Goal: Information Seeking & Learning: Learn about a topic

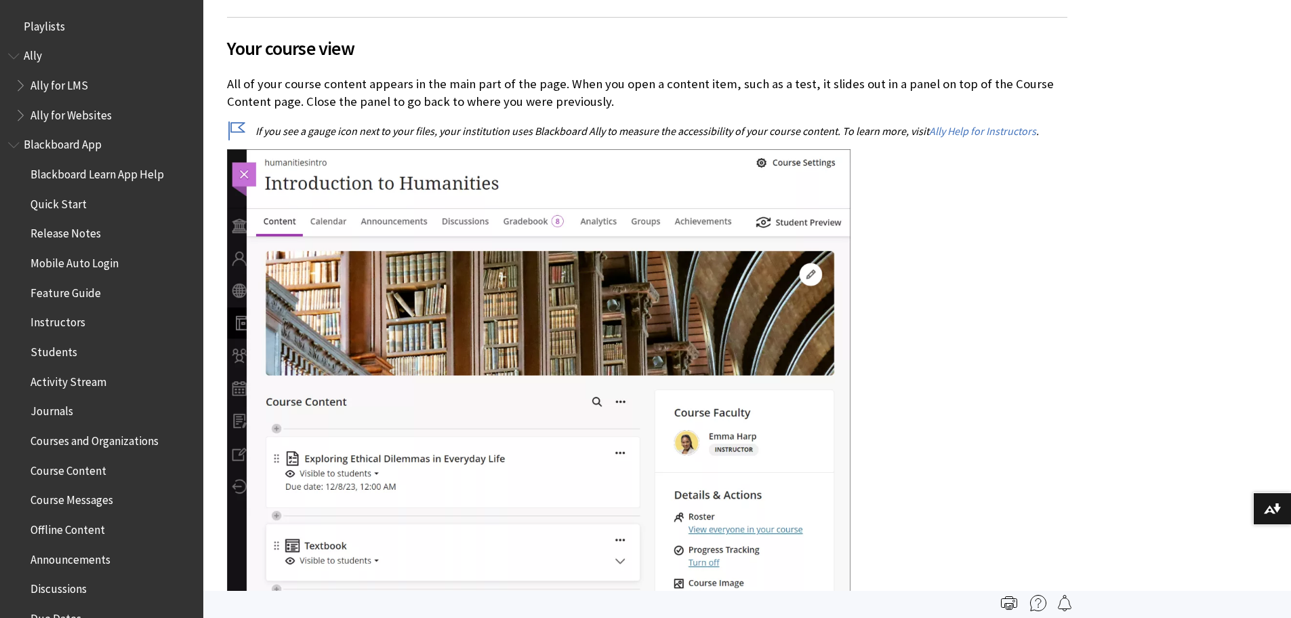
click at [70, 151] on span "Blackboard App" at bounding box center [63, 143] width 78 height 18
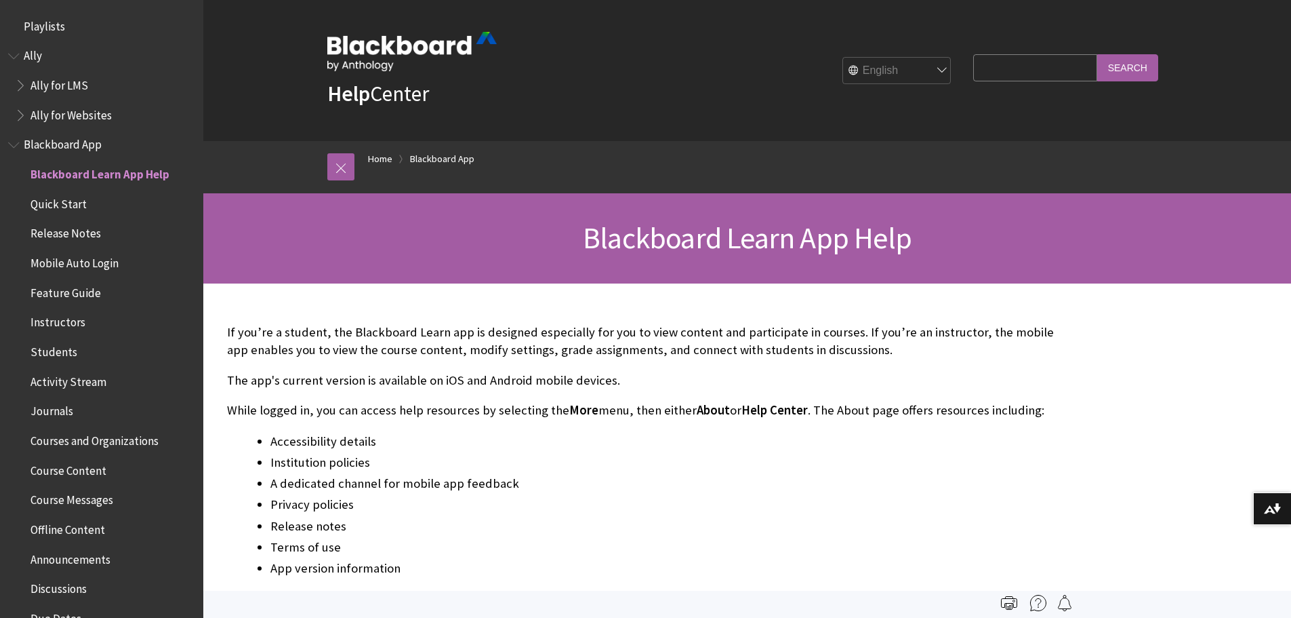
scroll to position [142, 0]
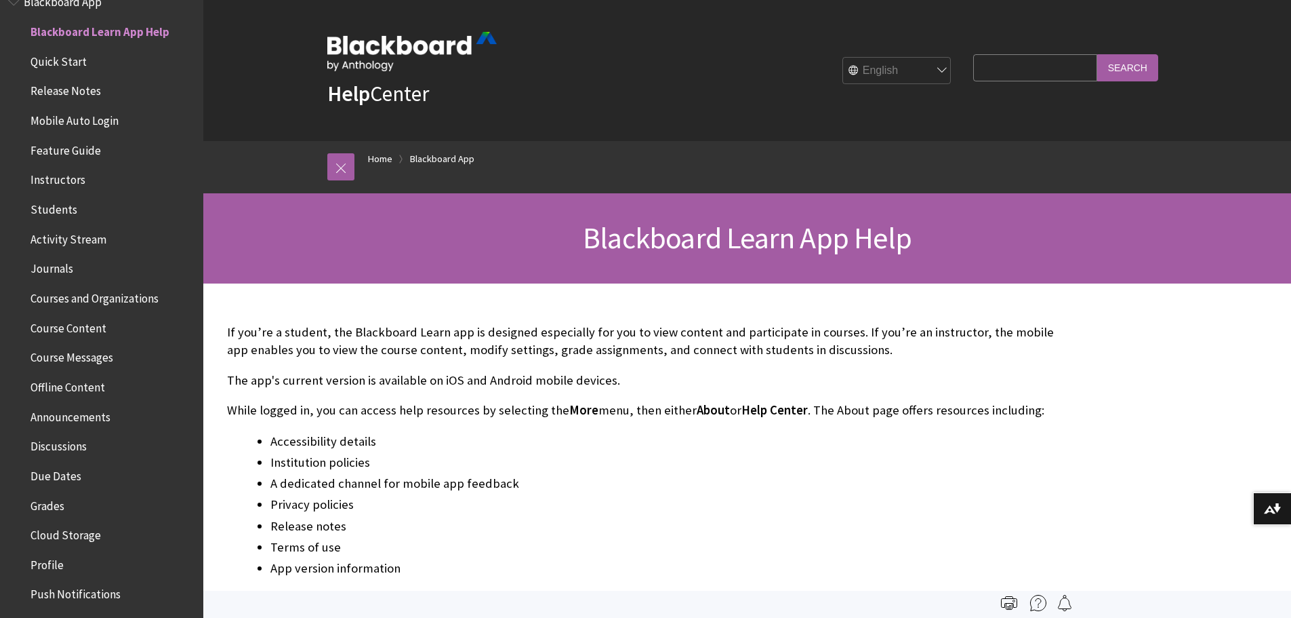
click at [14, 5] on span "Book outline for Blackboard App Help" at bounding box center [15, -1] width 14 height 17
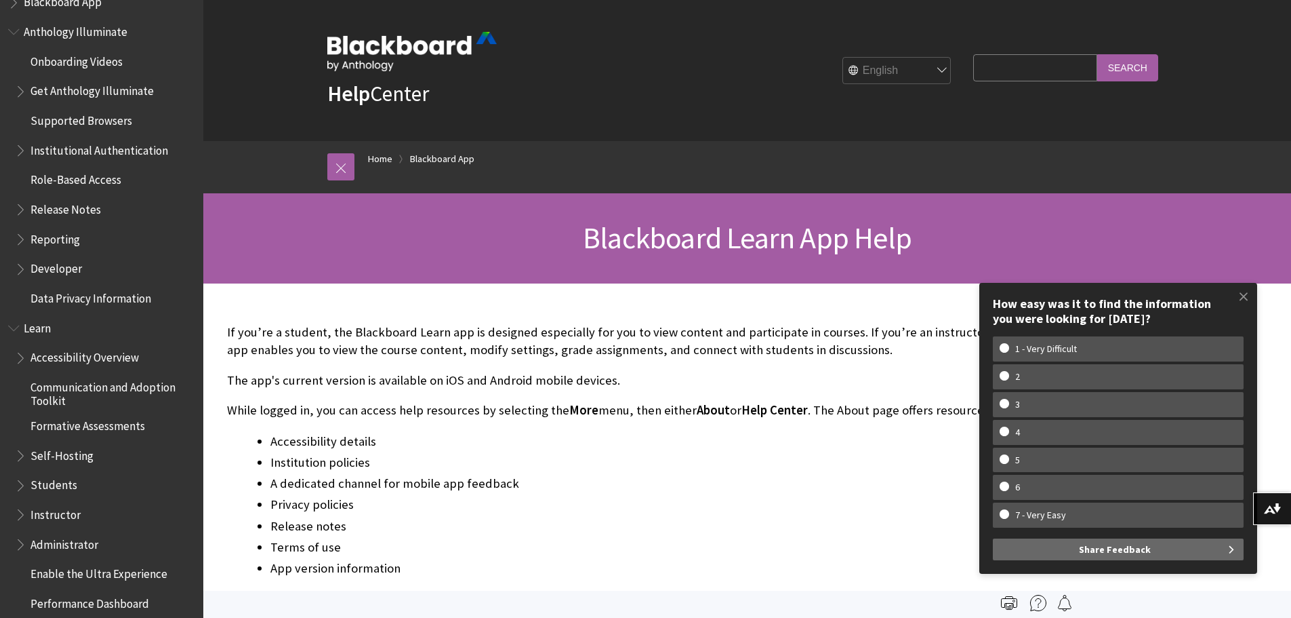
scroll to position [368, 0]
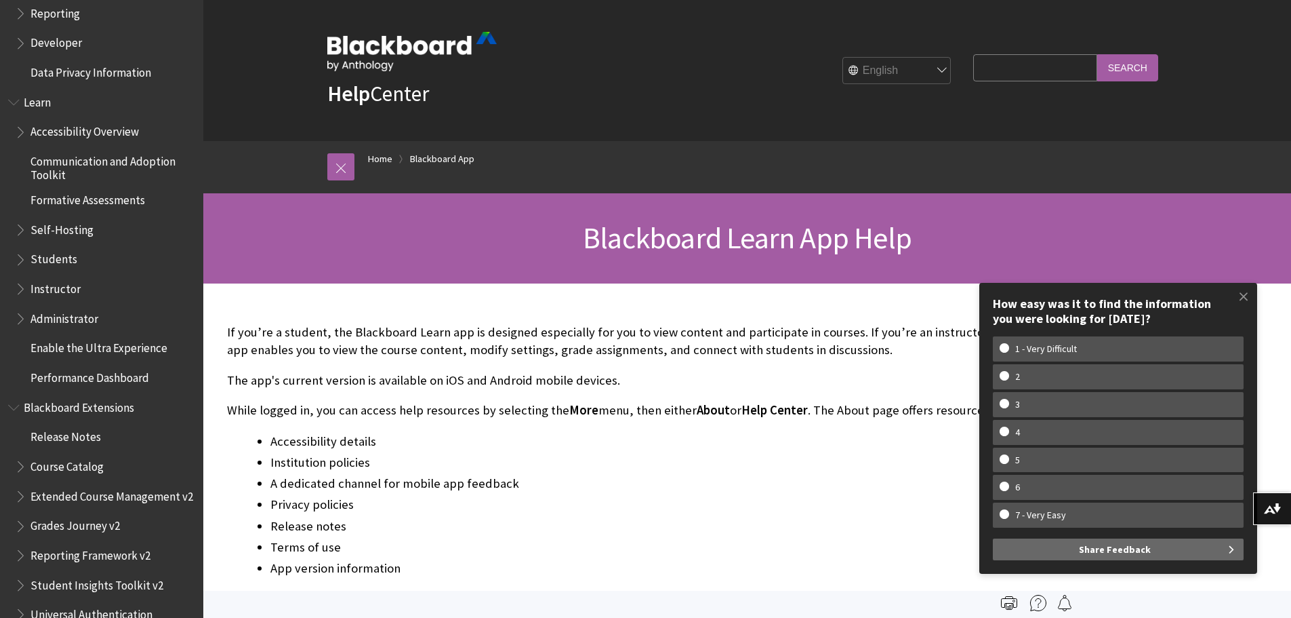
click at [13, 101] on span "Book outline for Blackboard Learn Help" at bounding box center [15, 99] width 14 height 17
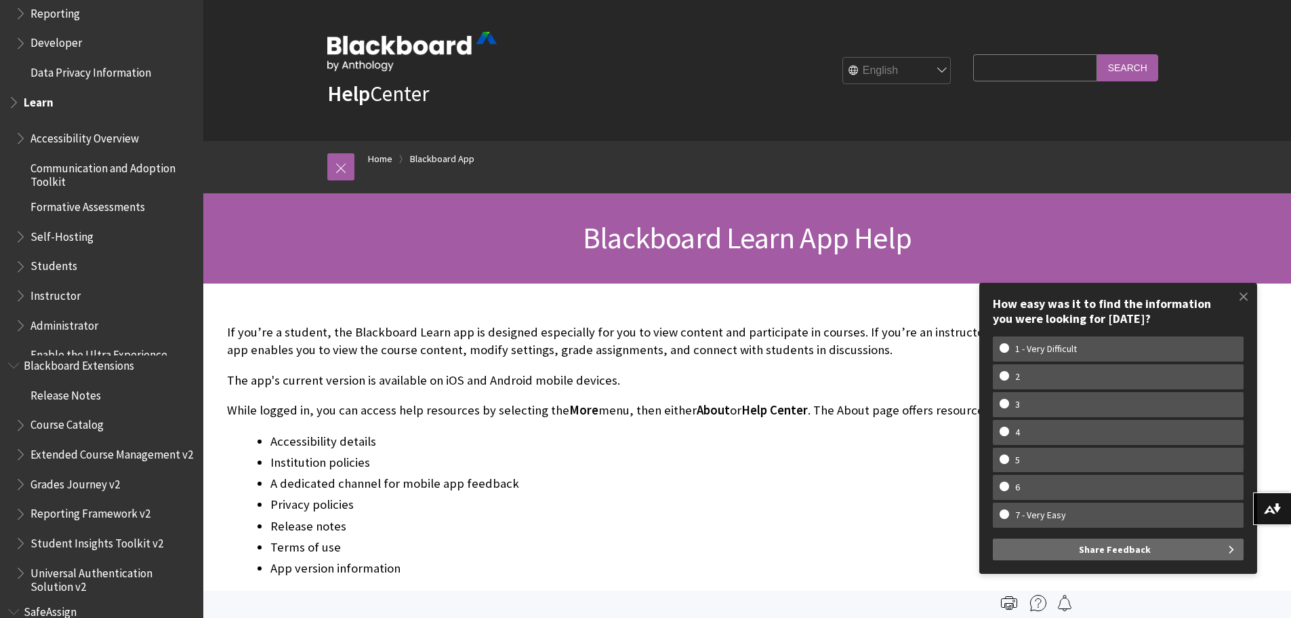
scroll to position [282, 0]
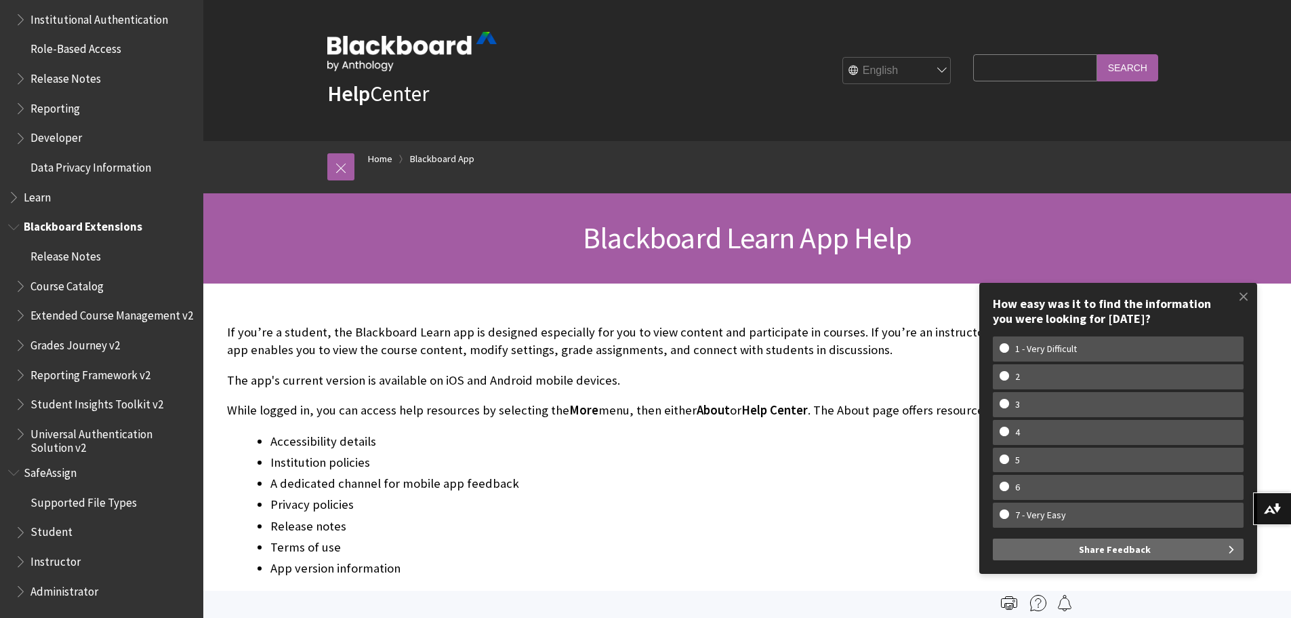
click at [12, 221] on span "Book outline for Blackboard Extensions" at bounding box center [15, 224] width 14 height 17
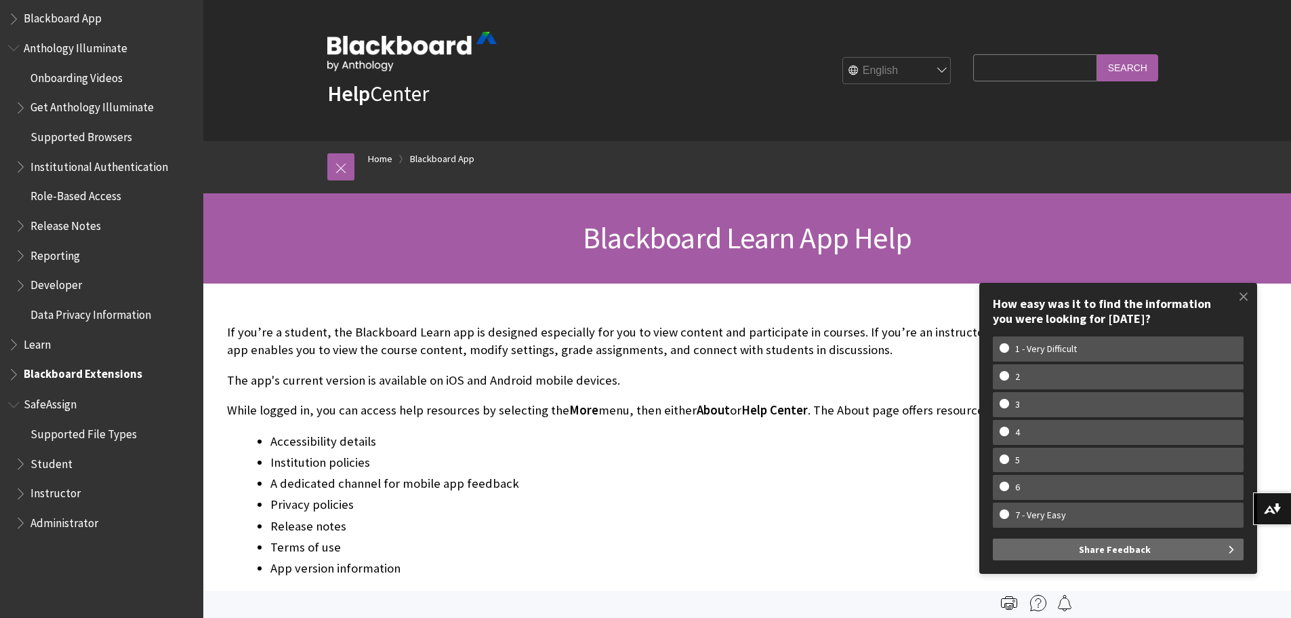
scroll to position [56, 0]
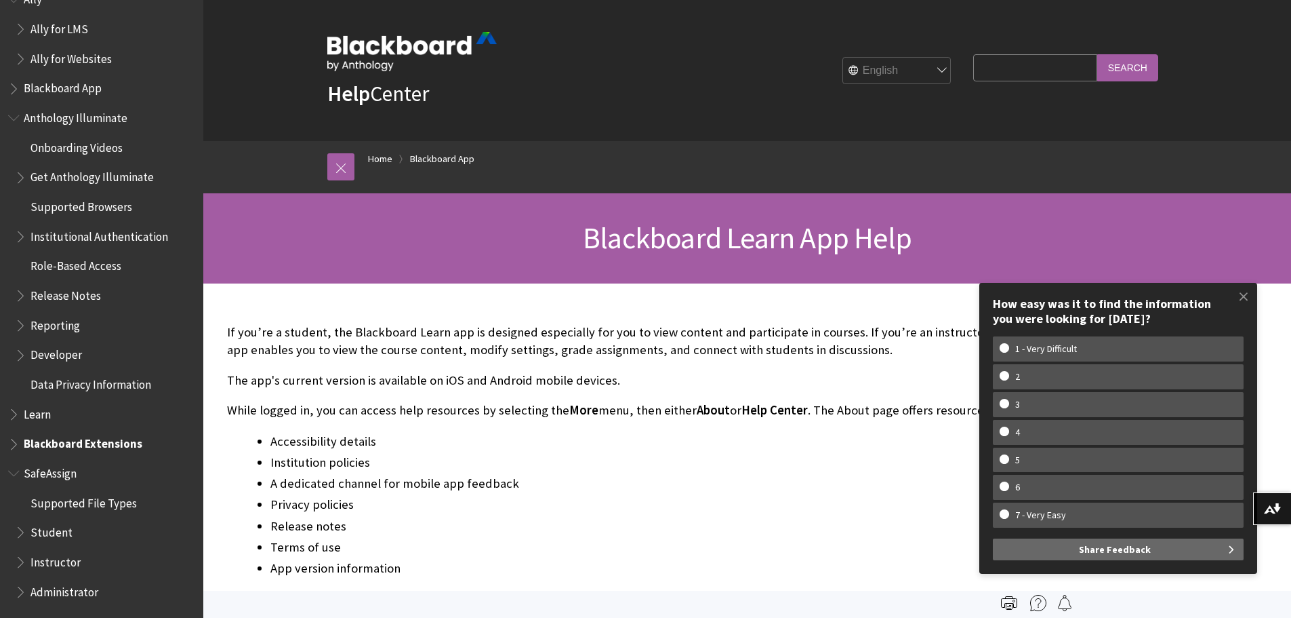
click at [16, 475] on span "Book outline for Blackboard SafeAssign" at bounding box center [15, 470] width 14 height 17
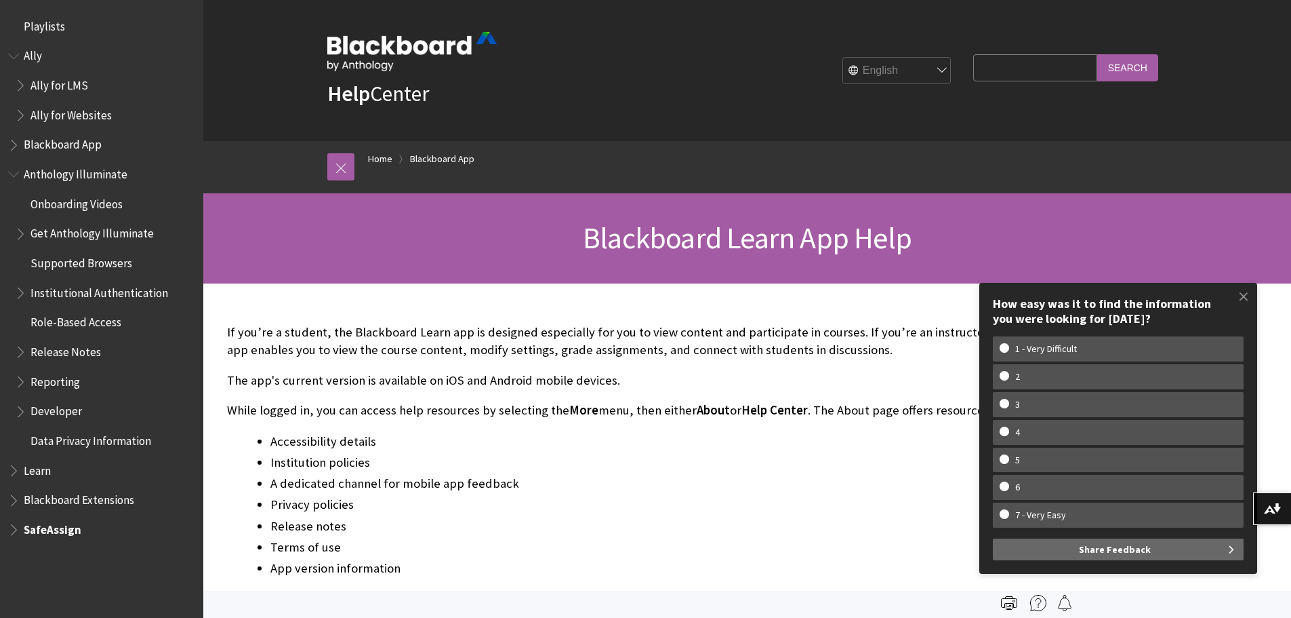
scroll to position [0, 0]
click at [14, 60] on span "Book outline for Anthology Ally Help" at bounding box center [15, 53] width 14 height 17
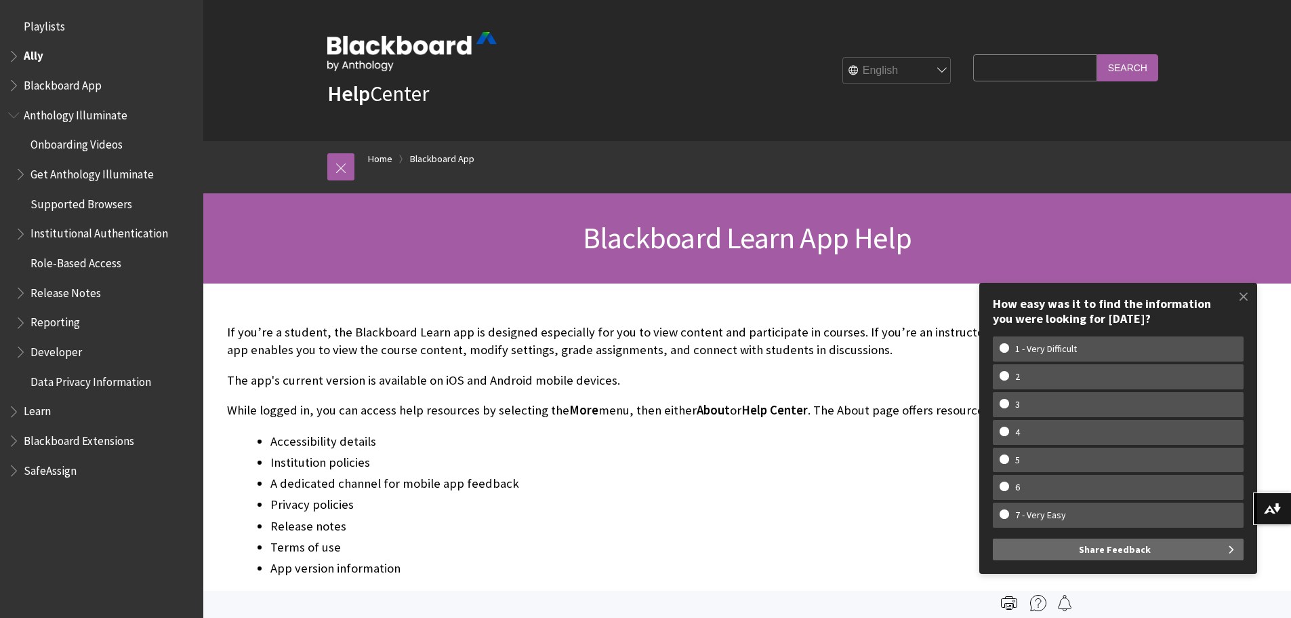
click at [14, 114] on span "Book outline for Anthology Illuminate" at bounding box center [15, 112] width 14 height 17
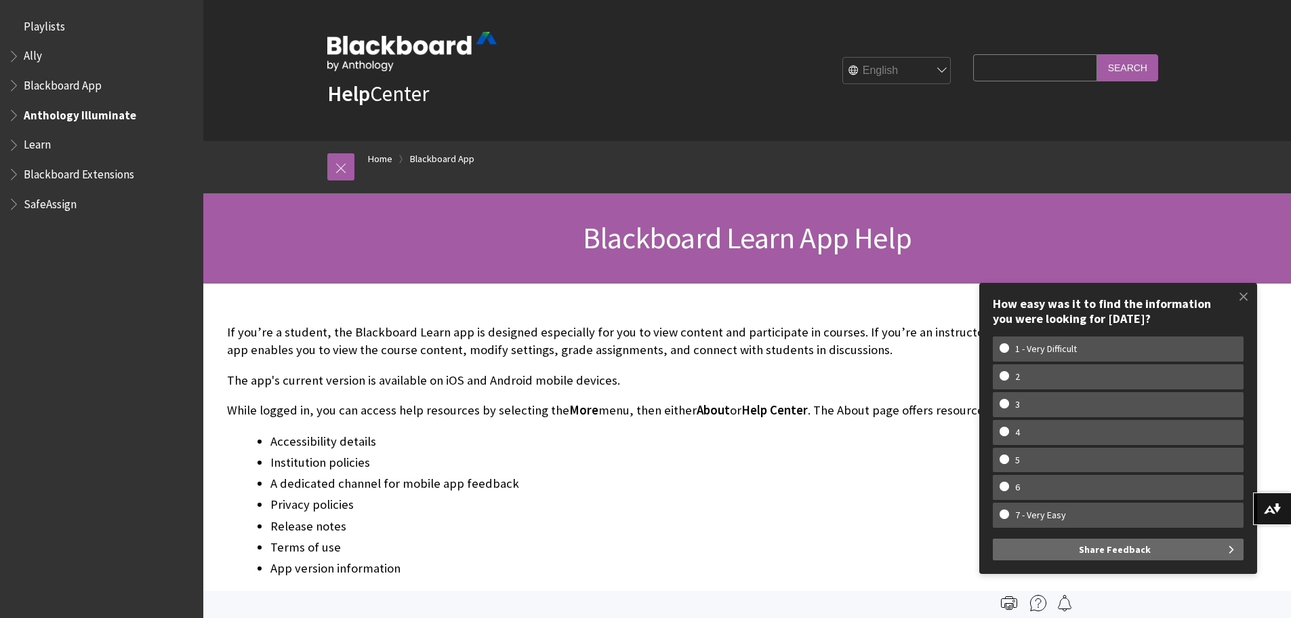
click at [14, 148] on span "Book outline for Blackboard Learn Help" at bounding box center [15, 142] width 14 height 17
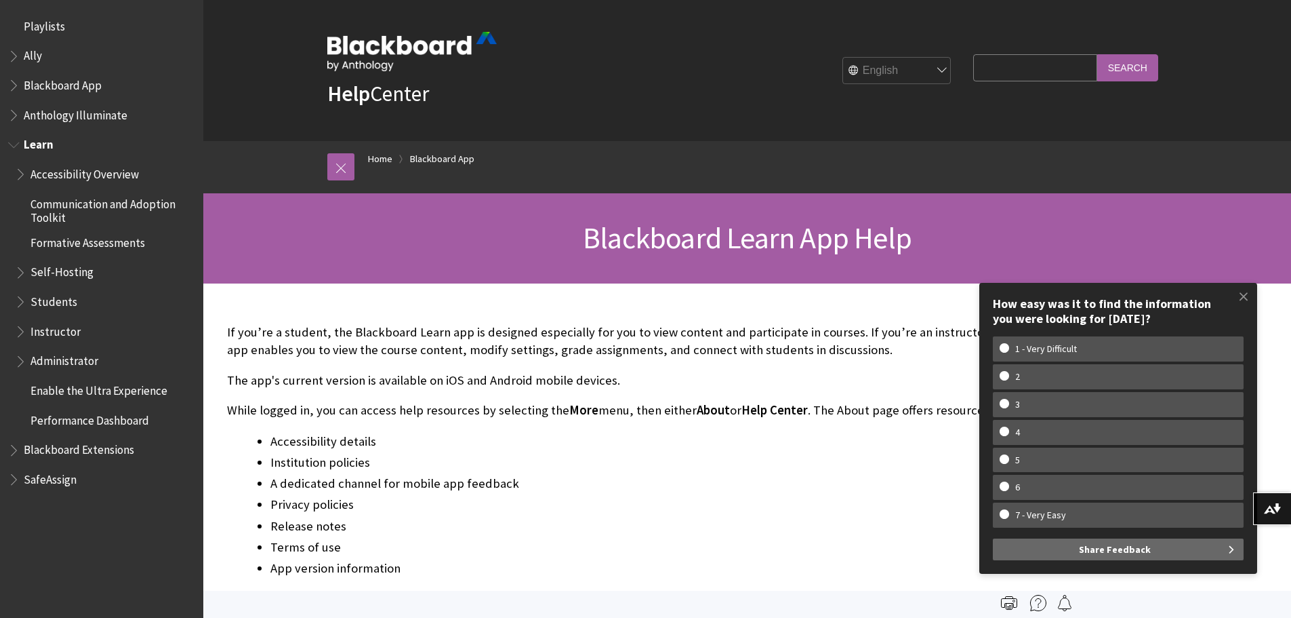
click at [20, 331] on span "Book outline for Blackboard Learn Help" at bounding box center [22, 328] width 14 height 17
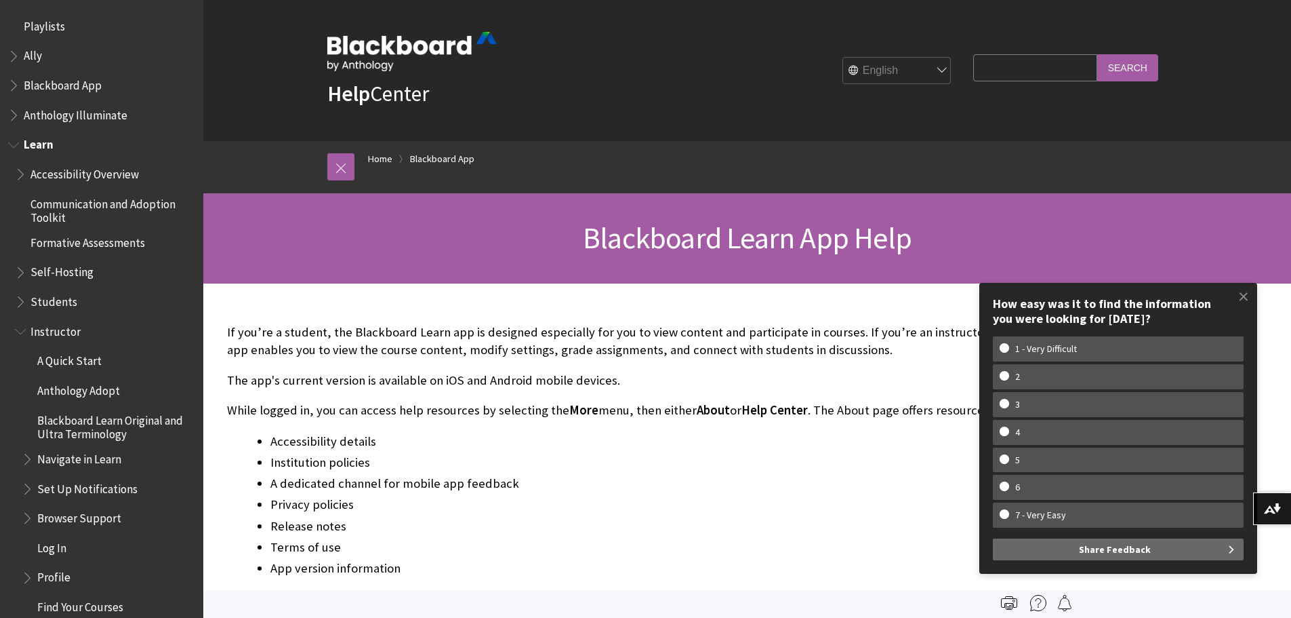
scroll to position [223, 0]
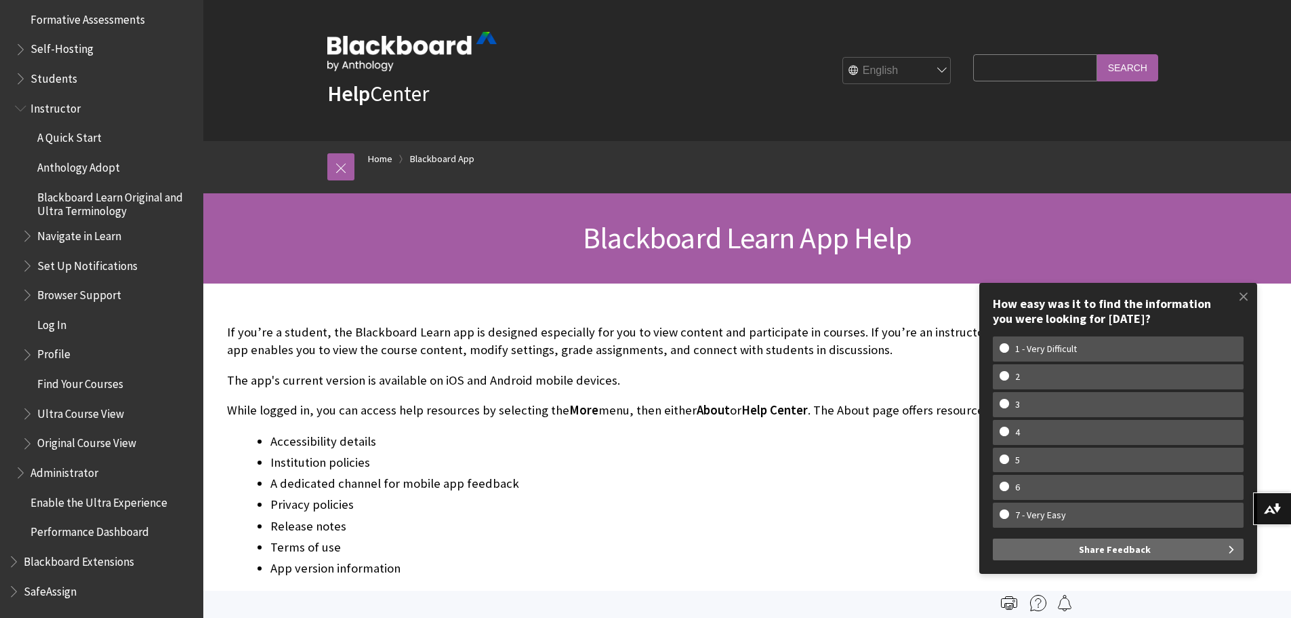
click at [28, 414] on span "Book outline for Blackboard Learn Help" at bounding box center [29, 410] width 14 height 17
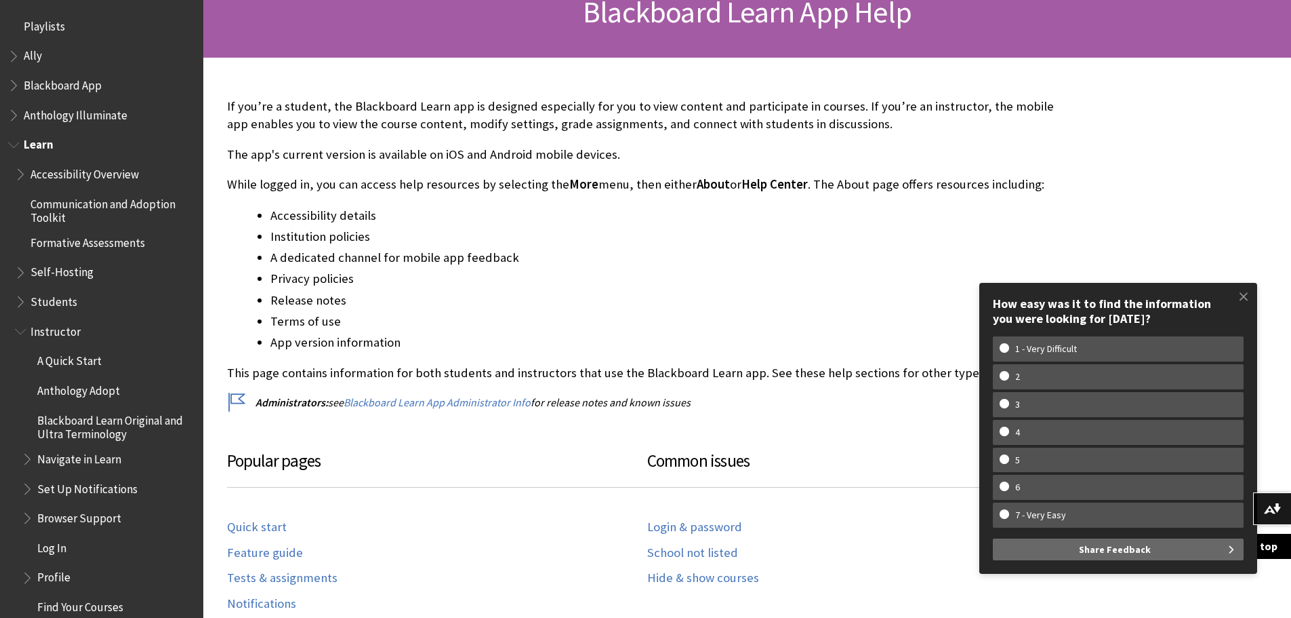
scroll to position [0, 0]
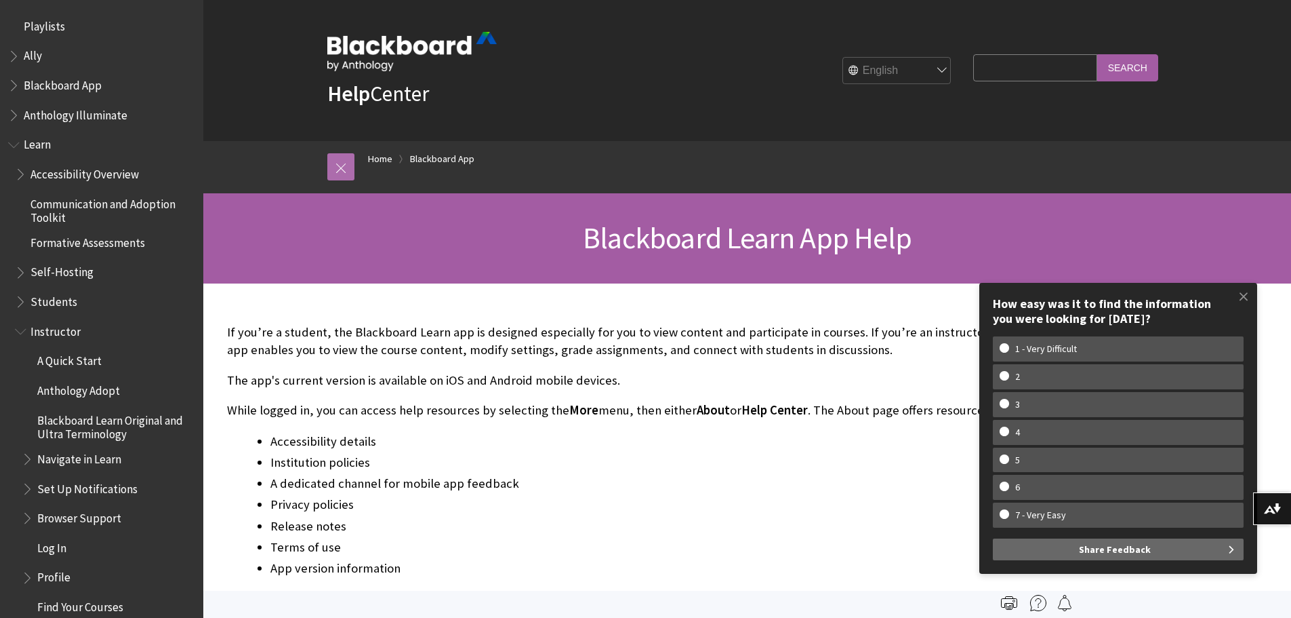
click at [334, 166] on link at bounding box center [340, 166] width 27 height 27
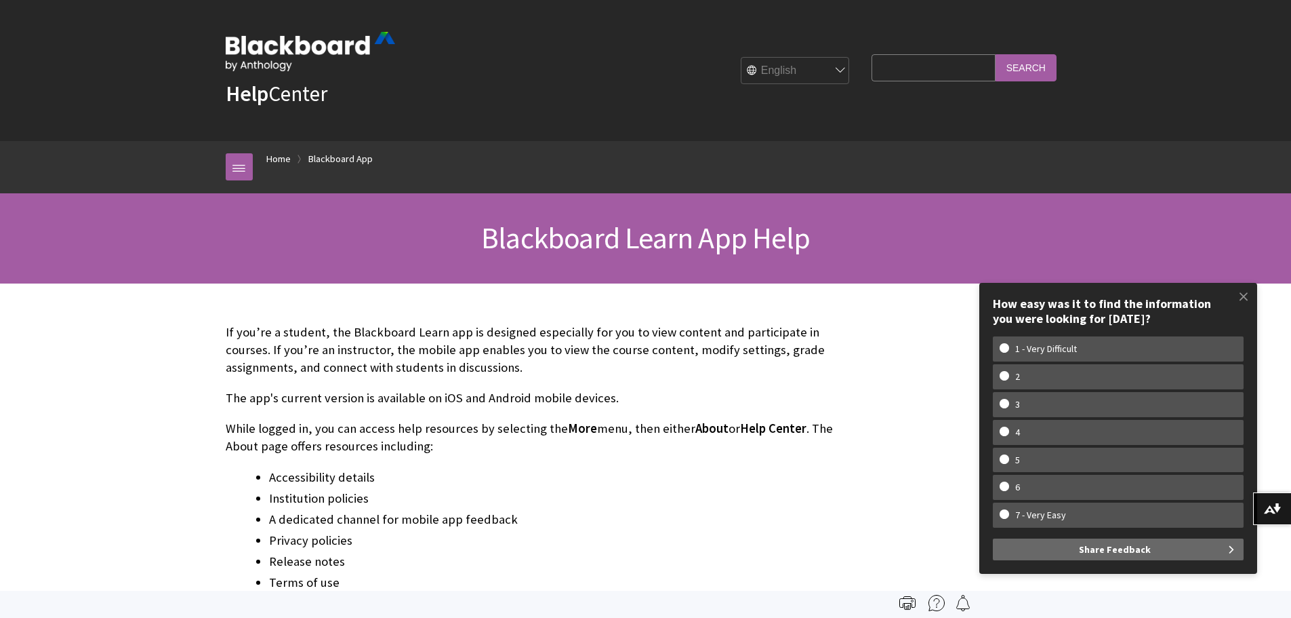
scroll to position [895, 0]
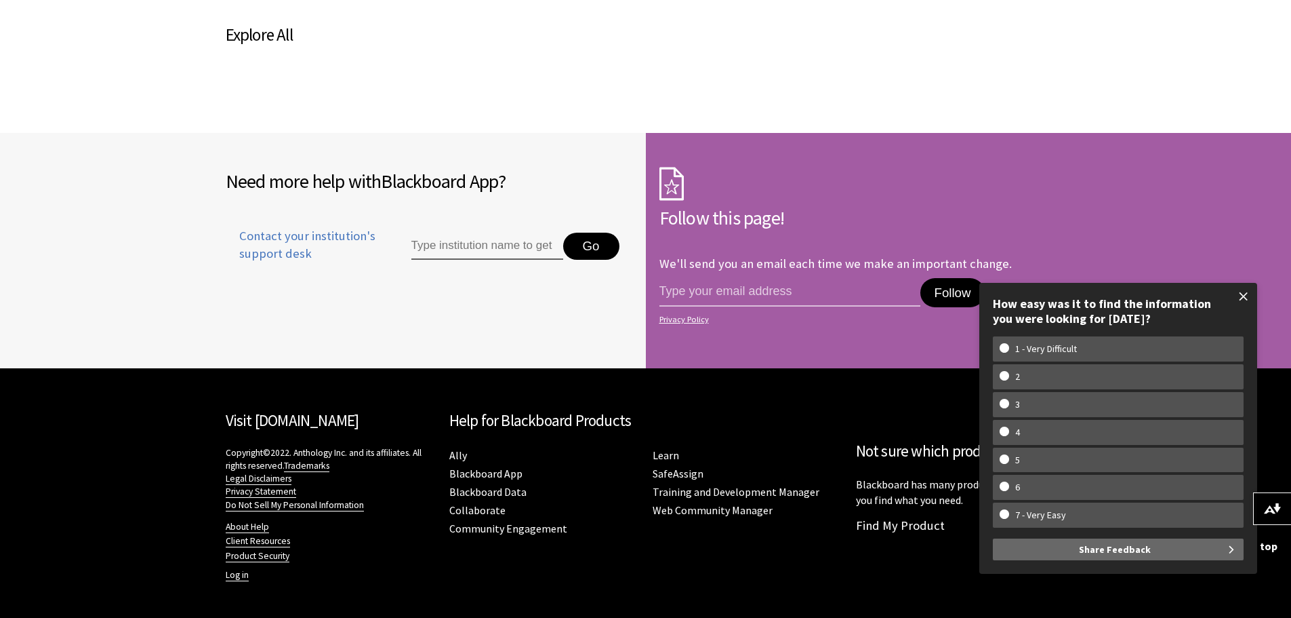
click at [1238, 300] on span at bounding box center [1244, 296] width 28 height 28
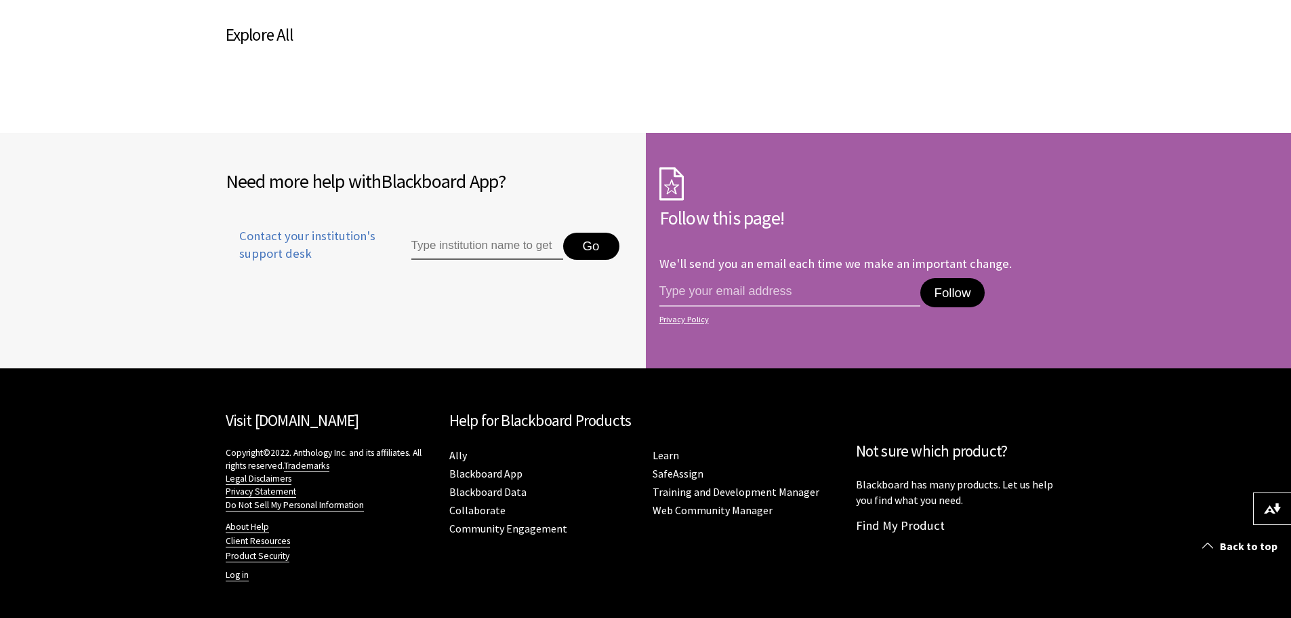
click at [266, 421] on link "Visit [DOMAIN_NAME]" at bounding box center [293, 420] width 134 height 20
